Goal: Task Accomplishment & Management: Use online tool/utility

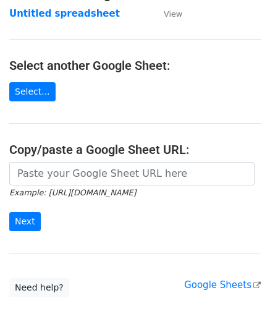
scroll to position [124, 0]
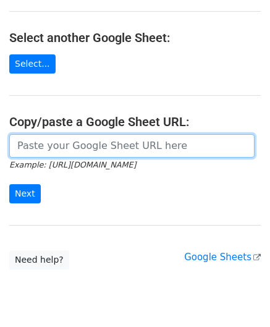
click at [60, 135] on input "url" at bounding box center [131, 145] width 245 height 23
paste input "[URL][DOMAIN_NAME]"
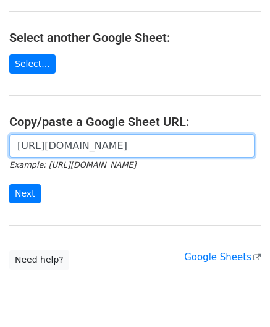
scroll to position [0, 268]
type input "[URL][DOMAIN_NAME]"
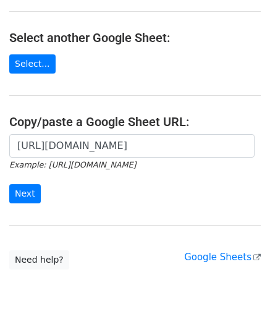
scroll to position [0, 0]
drag, startPoint x: 110, startPoint y: 132, endPoint x: 117, endPoint y: 127, distance: 8.6
click at [119, 125] on main "Choose a Google Sheet Use one of the options below... Use a recent Google Sheet…" at bounding box center [135, 78] width 270 height 384
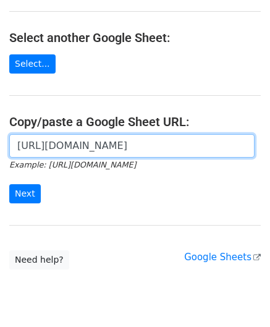
click at [116, 150] on input "[URL][DOMAIN_NAME]" at bounding box center [131, 145] width 245 height 23
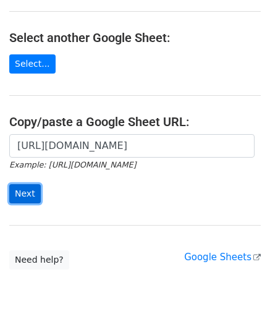
click at [22, 190] on input "Next" at bounding box center [25, 193] width 32 height 19
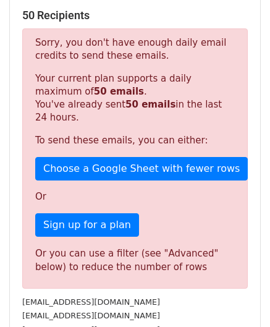
scroll to position [417, 0]
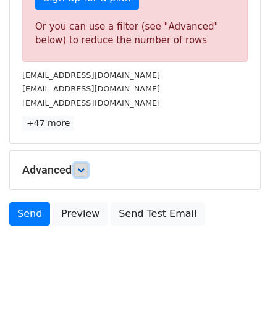
click at [84, 166] on icon at bounding box center [80, 169] width 7 height 7
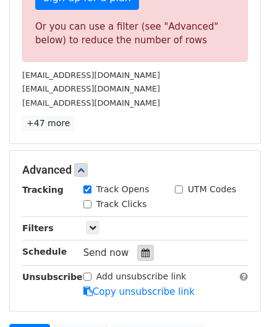
click at [142, 249] on icon at bounding box center [146, 252] width 8 height 9
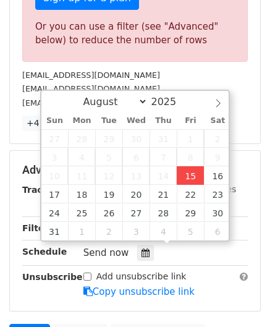
type input "2025-08-15 12:00"
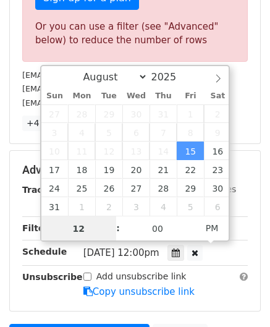
paste input "0"
type input "10"
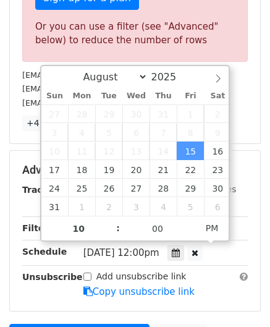
type input "2025-08-15 22:00"
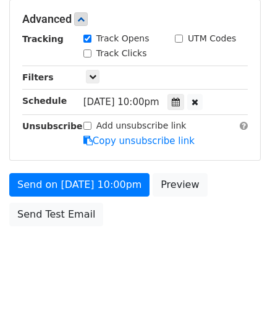
scroll to position [480, 0]
